Goal: Check status: Check status

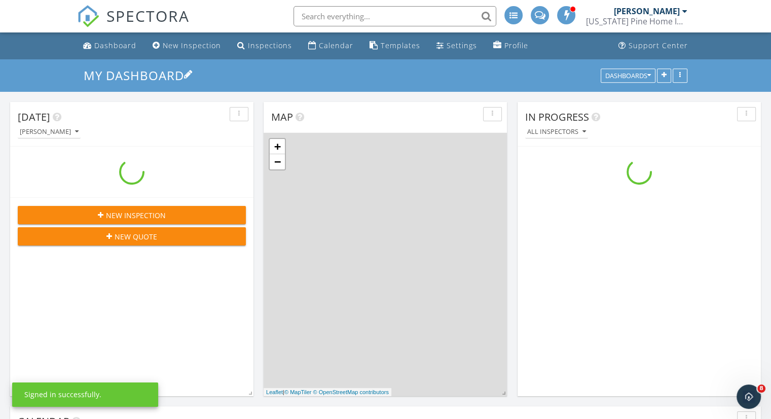
scroll to position [938, 787]
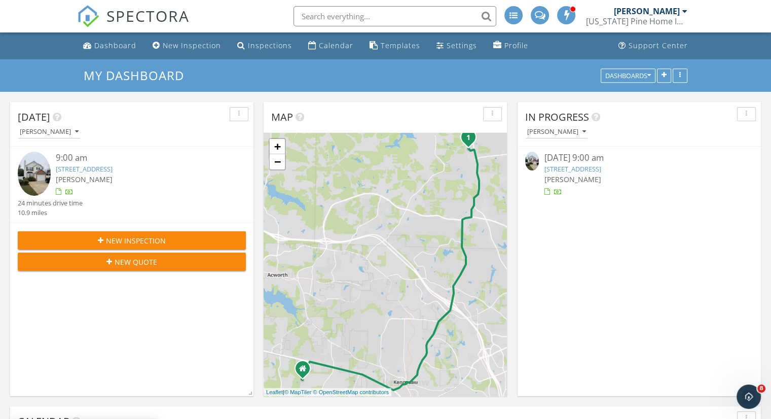
click at [567, 170] on link "[STREET_ADDRESS]" at bounding box center [572, 168] width 57 height 9
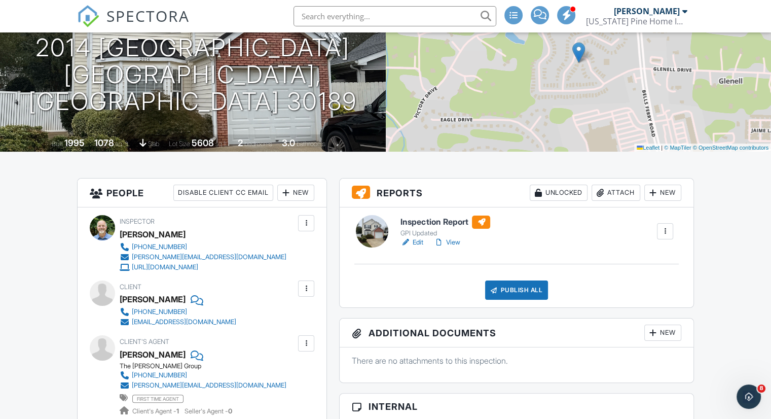
scroll to position [101, 0]
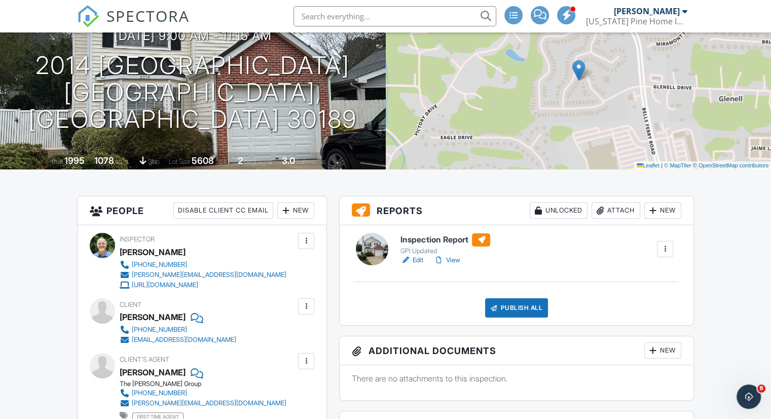
click at [454, 259] on link "View" at bounding box center [446, 260] width 26 height 10
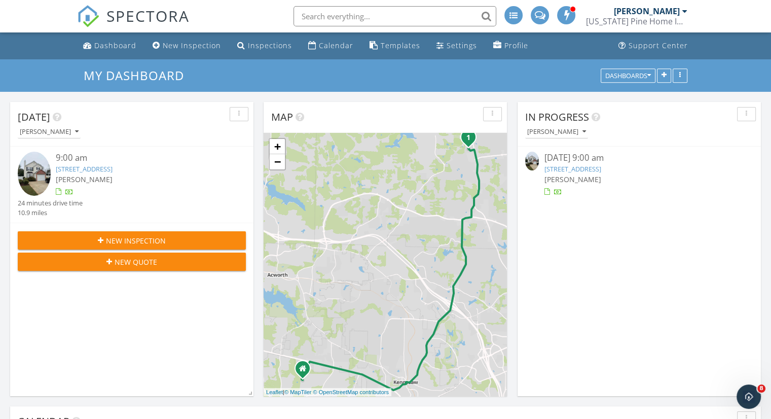
click at [588, 168] on link "2014 Britley Park Crossing, Woodstock, GA 30189" at bounding box center [572, 168] width 57 height 9
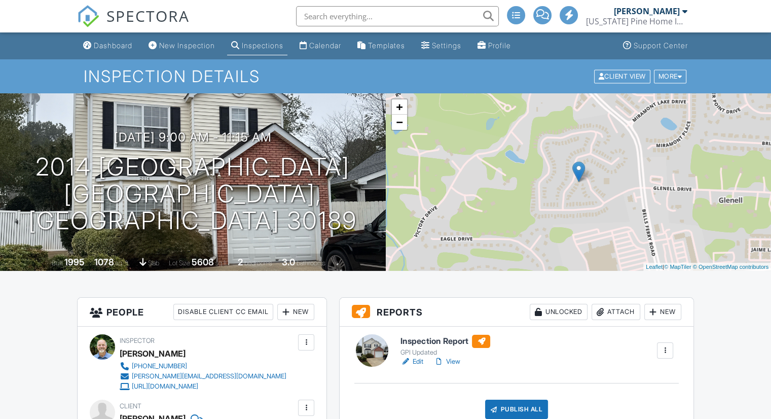
click at [454, 364] on link "View" at bounding box center [446, 361] width 26 height 10
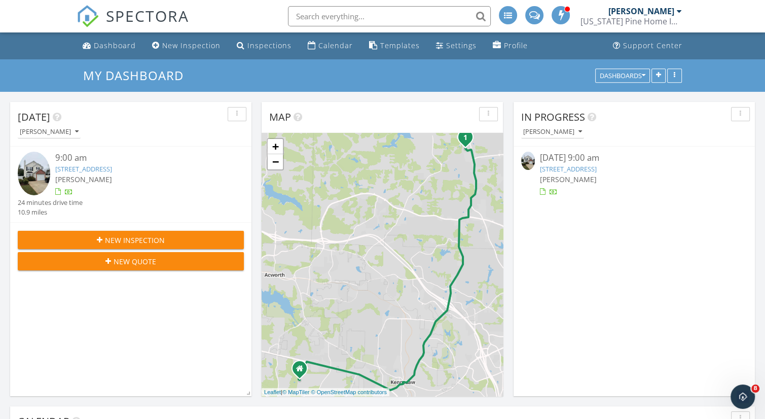
click at [572, 166] on link "2014 Britley Park Crossing, Woodstock, GA 30189" at bounding box center [568, 168] width 57 height 9
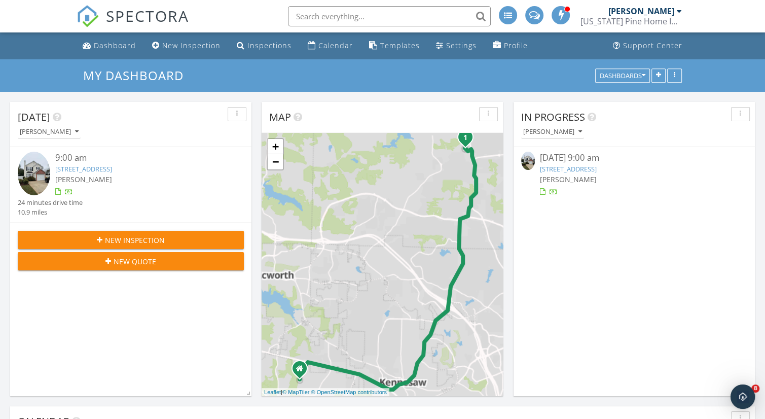
click at [597, 171] on link "2014 Britley Park Crossing, Woodstock, GA 30189" at bounding box center [568, 168] width 57 height 9
